Goal: Information Seeking & Learning: Learn about a topic

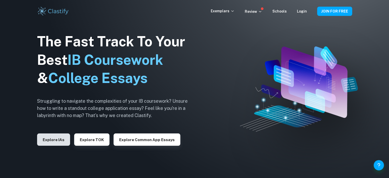
click at [58, 137] on button "Explore IAs" at bounding box center [53, 139] width 33 height 12
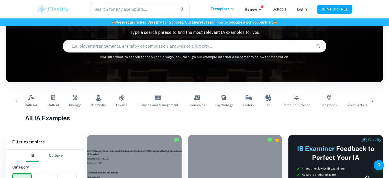
scroll to position [144, 0]
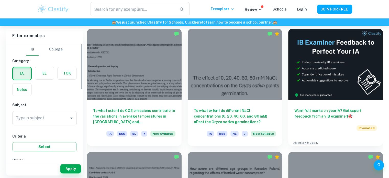
click at [43, 76] on label "button" at bounding box center [44, 73] width 19 height 12
click at [0, 0] on input "radio" at bounding box center [0, 0] width 0 height 0
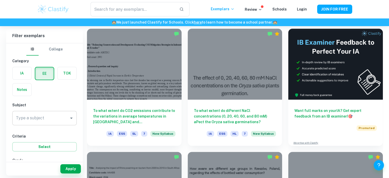
click at [43, 116] on input "Type a subject" at bounding box center [41, 118] width 52 height 10
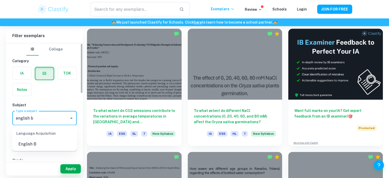
click at [40, 140] on li "English B" at bounding box center [44, 143] width 64 height 9
type input "English B"
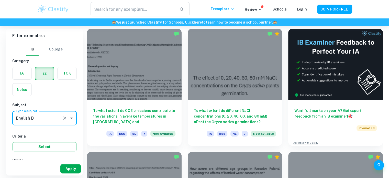
click at [66, 166] on button "Apply" at bounding box center [70, 168] width 20 height 9
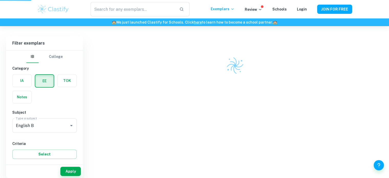
scroll to position [134, 0]
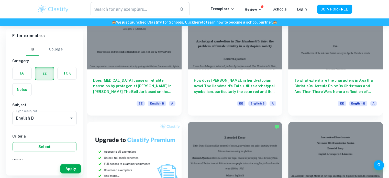
scroll to position [167, 0]
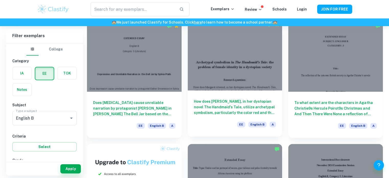
click at [225, 110] on h6 "How does [PERSON_NAME], in her dystopian novel The Handmaid's Tale, utilize arc…" at bounding box center [235, 106] width 82 height 17
